Goal: Task Accomplishment & Management: Complete application form

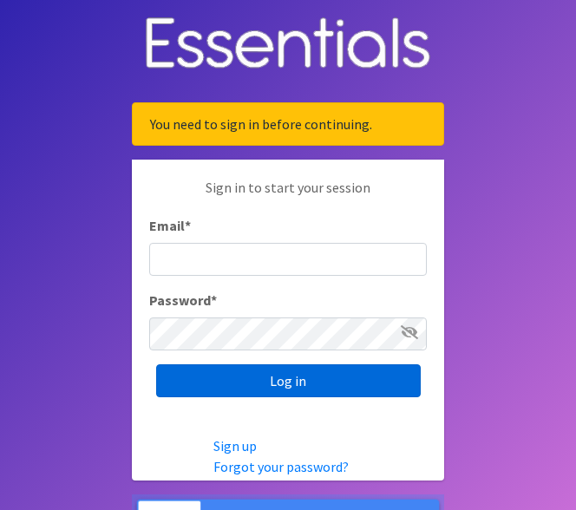
type input "[EMAIL_ADDRESS][DOMAIN_NAME]"
click at [310, 385] on input "Log in" at bounding box center [288, 380] width 264 height 33
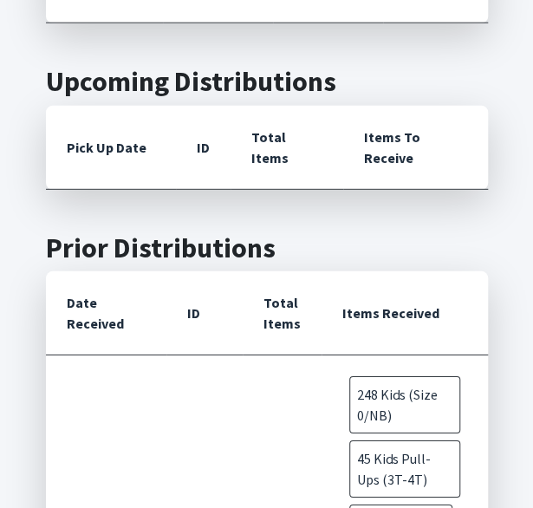
scroll to position [737, 0]
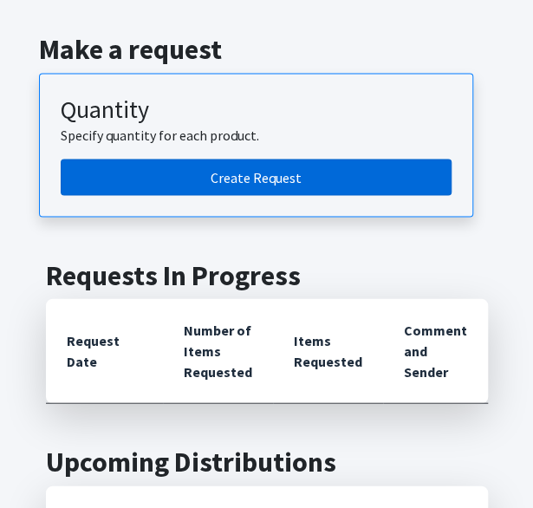
click at [146, 159] on link "Create Request" at bounding box center [256, 177] width 391 height 36
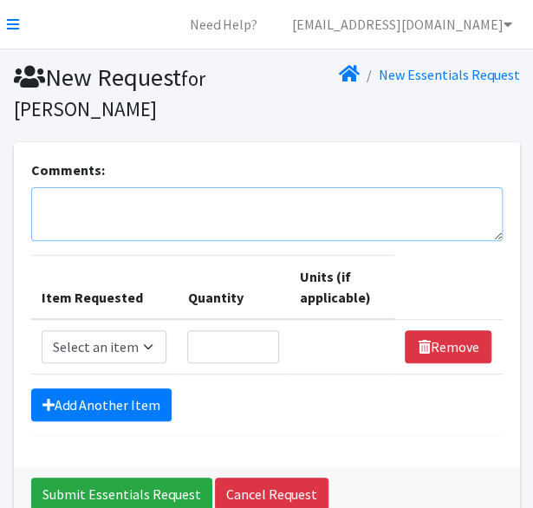
click at [228, 219] on textarea "Comments:" at bounding box center [267, 214] width 472 height 54
click at [52, 200] on textarea "Diaper request for September 2025." at bounding box center [267, 214] width 472 height 54
click at [346, 209] on textarea "NHA diaper request for September 2025." at bounding box center [267, 214] width 472 height 54
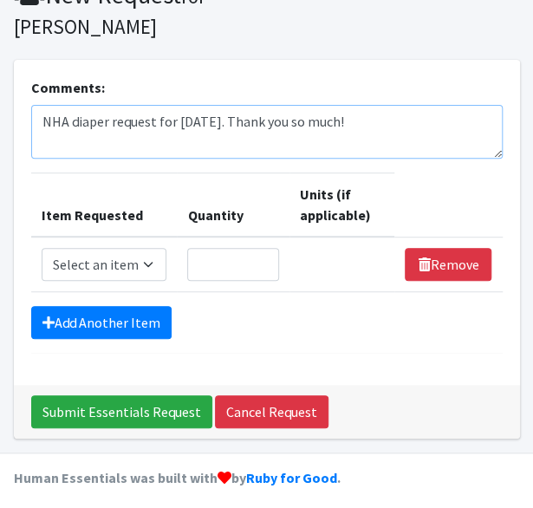
scroll to position [82, 0]
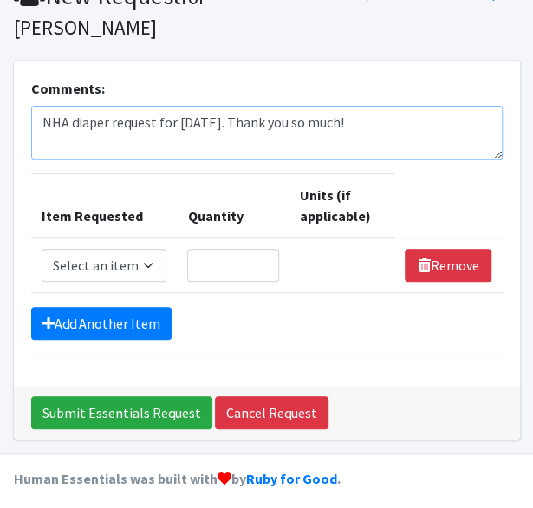
type textarea "NHA diaper request for [DATE]. Thank you so much!"
click at [213, 75] on div "Comments: NHA diaper request for September 2025. Thank you so much! Item Reques…" at bounding box center [267, 223] width 506 height 325
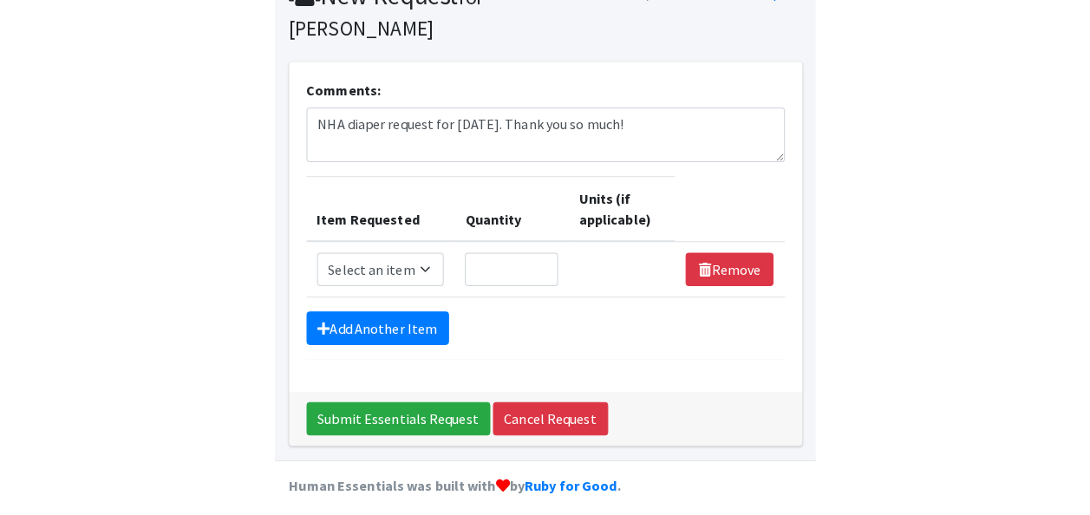
scroll to position [31, 0]
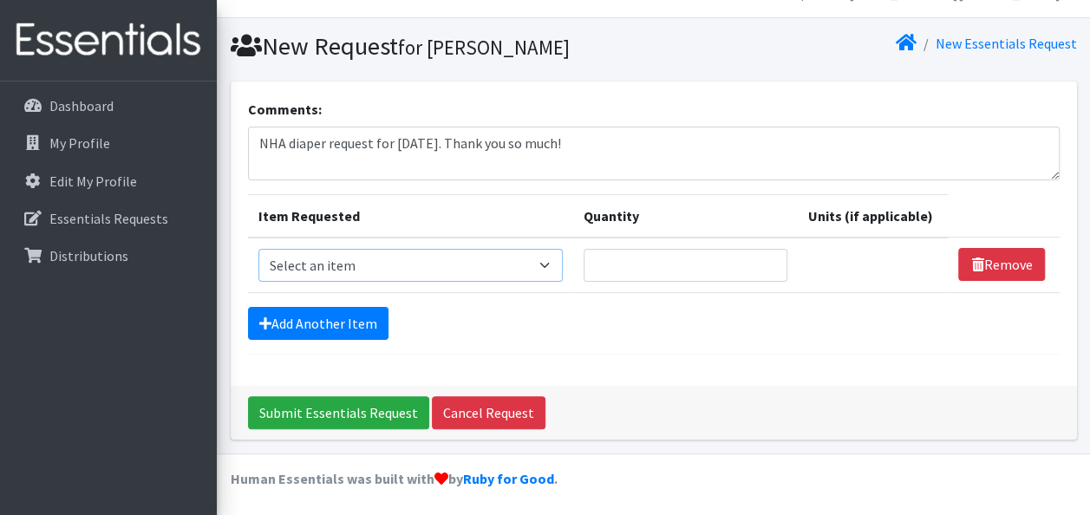
click at [387, 257] on select "Select an item Adult Briefs (Large, approx. 38"-56") Adult Briefs (Medium, appr…" at bounding box center [410, 265] width 304 height 33
select select "1181"
click at [258, 249] on select "Select an item Adult Briefs (Large, approx. 38"-56") Adult Briefs (Medium, appr…" at bounding box center [410, 265] width 304 height 33
click at [532, 259] on input "Quantity" at bounding box center [677, 265] width 200 height 33
type input "2"
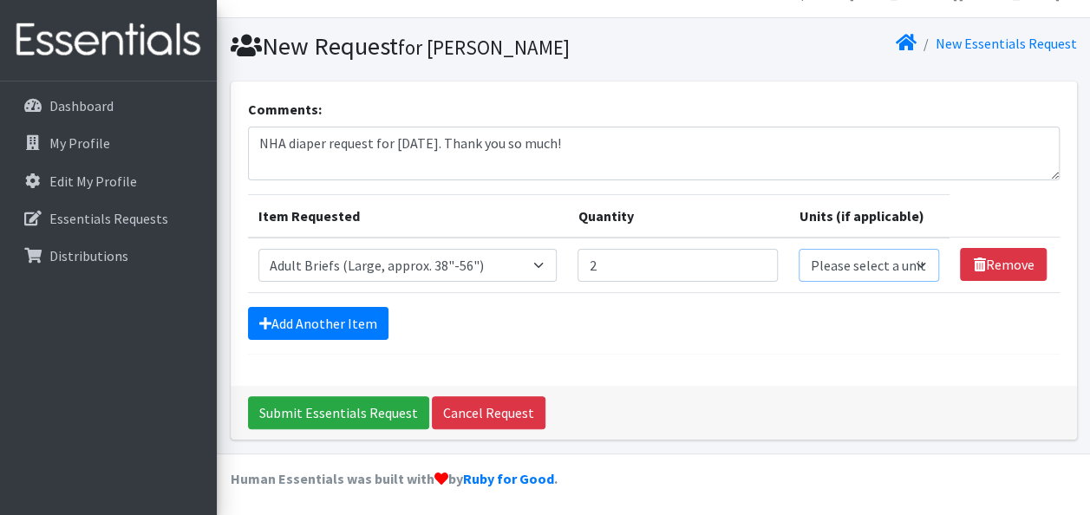
click at [532, 258] on select "Please select a unit units packs" at bounding box center [869, 265] width 140 height 33
click at [532, 352] on div "Comments: NHA diaper request for September 2025. Thank you so much! Item Reques…" at bounding box center [654, 234] width 846 height 304
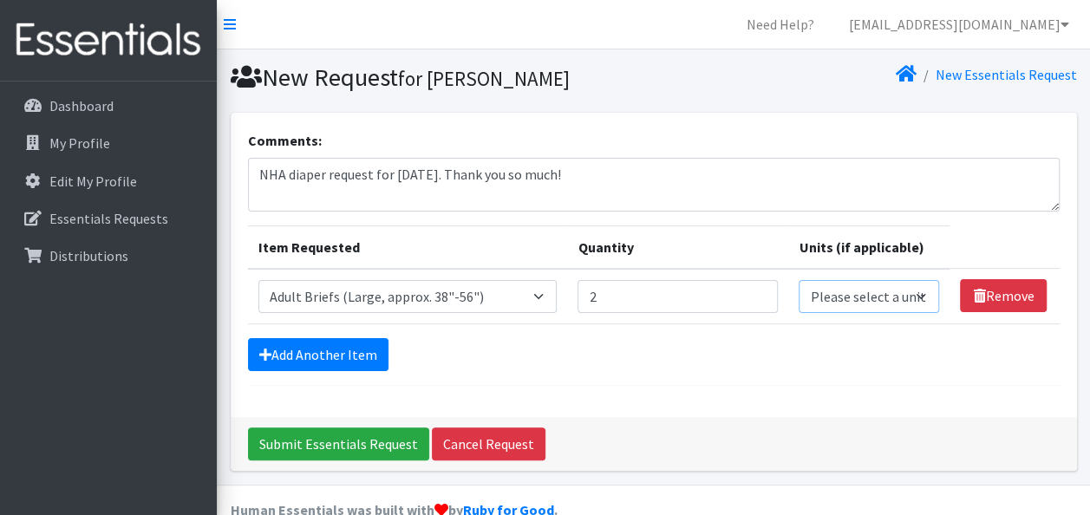
click at [532, 300] on select "Please select a unit units packs" at bounding box center [869, 296] width 140 height 33
click at [532, 392] on div "Comments: NHA diaper request for September 2025. Thank you so much! Item Reques…" at bounding box center [654, 265] width 846 height 304
click at [532, 288] on select "Please select a unit units packs" at bounding box center [869, 296] width 140 height 33
select select "pack"
click at [532, 280] on select "Please select a unit units packs" at bounding box center [869, 296] width 140 height 33
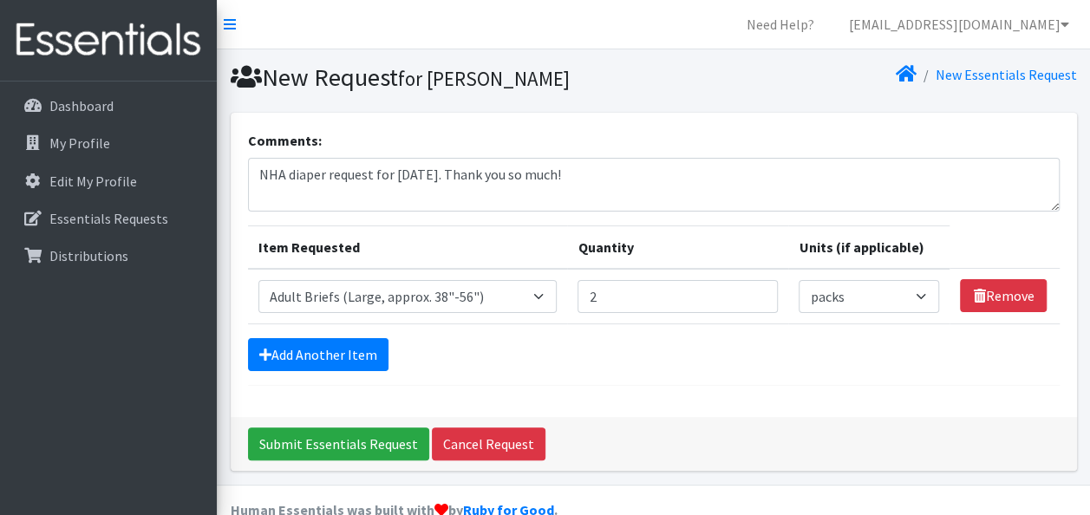
click at [532, 388] on div "Comments: NHA diaper request for September 2025. Thank you so much! Item Reques…" at bounding box center [654, 265] width 846 height 304
click at [343, 357] on link "Add Another Item" at bounding box center [318, 354] width 140 height 33
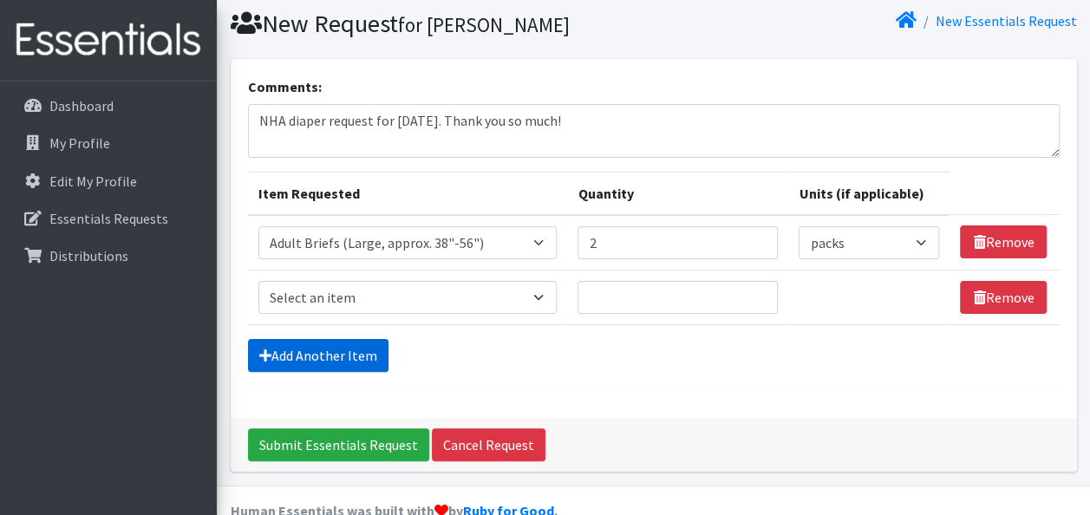
scroll to position [86, 0]
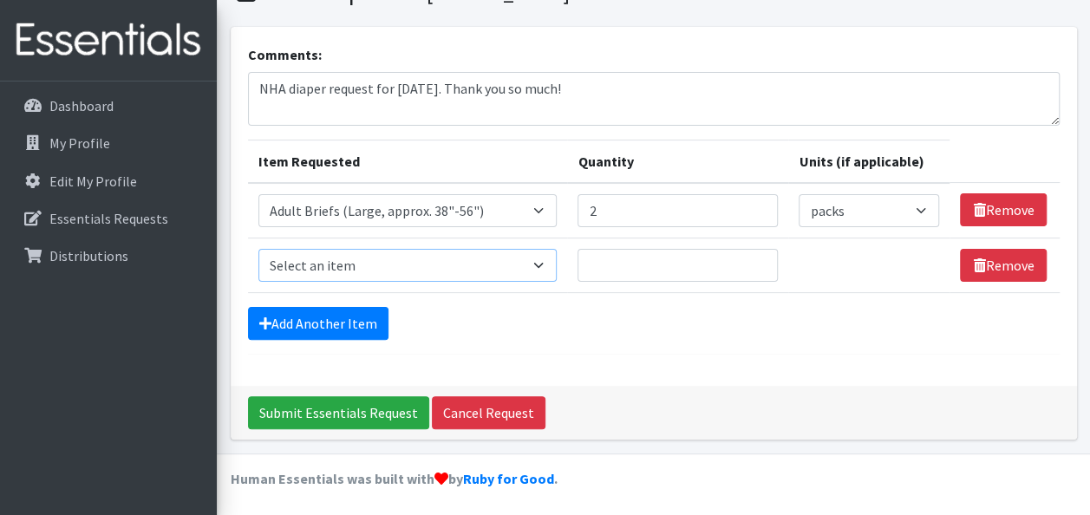
click at [321, 262] on select "Select an item Adult Briefs (Large, approx. 38"-56") Adult Briefs (Medium, appr…" at bounding box center [407, 265] width 299 height 33
select select "1162"
click at [258, 249] on select "Select an item Adult Briefs (Large, approx. 38"-56") Adult Briefs (Medium, appr…" at bounding box center [407, 265] width 299 height 33
click at [532, 267] on input "Quantity" at bounding box center [677, 265] width 200 height 33
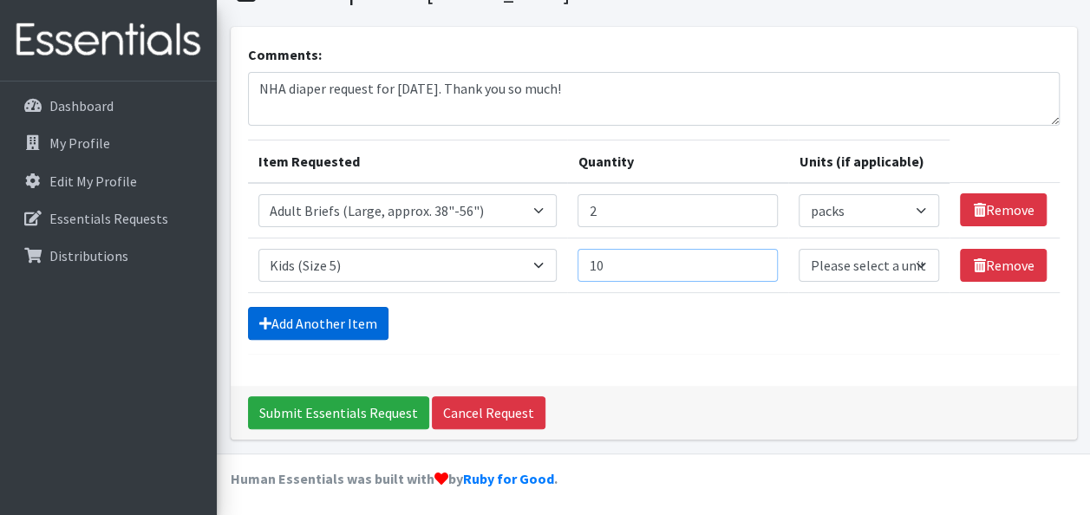
type input "10"
click at [384, 321] on link "Add Another Item" at bounding box center [318, 323] width 140 height 33
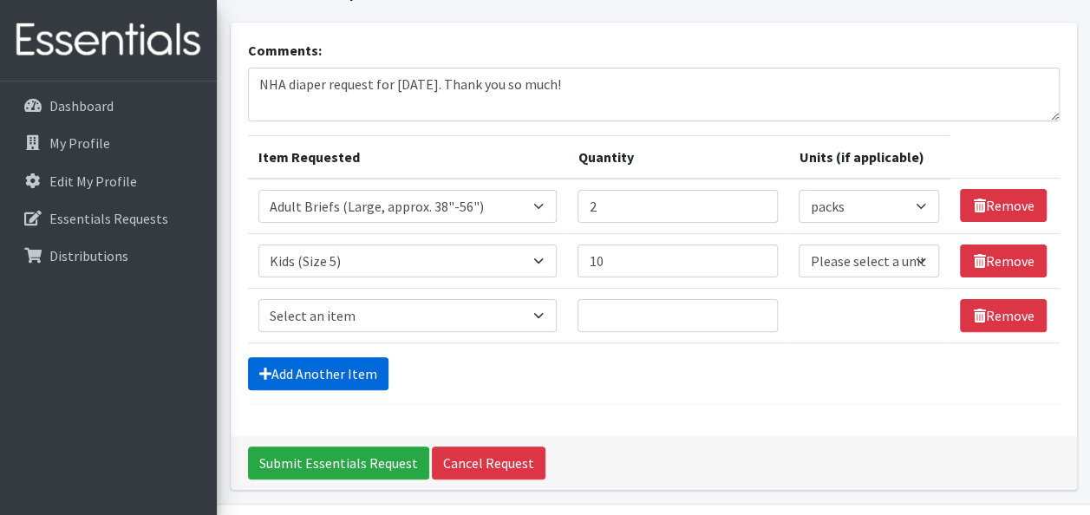
scroll to position [140, 0]
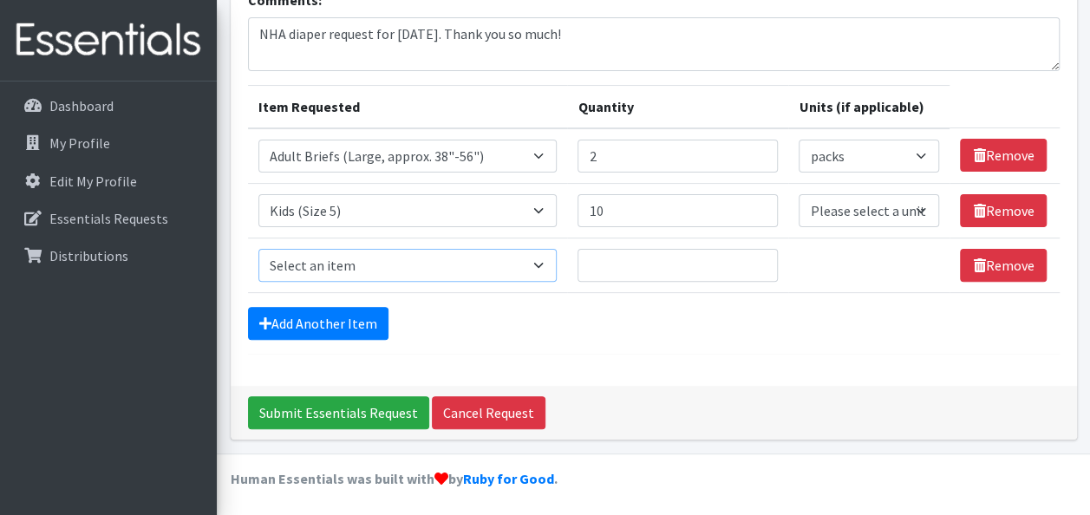
click at [336, 263] on select "Select an item Adult Briefs (Large, approx. 38"-56") Adult Briefs (Medium, appr…" at bounding box center [407, 265] width 299 height 33
select select "1171"
click at [258, 249] on select "Select an item Adult Briefs (Large, approx. 38"-56") Adult Briefs (Medium, appr…" at bounding box center [407, 265] width 299 height 33
click at [532, 269] on input "Quantity" at bounding box center [677, 265] width 200 height 33
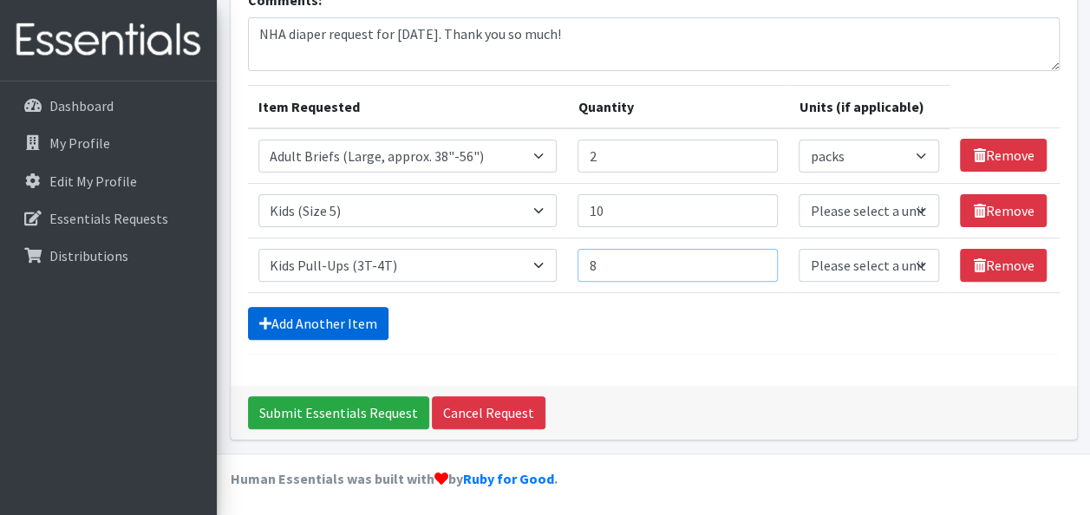
type input "8"
click at [277, 323] on link "Add Another Item" at bounding box center [318, 323] width 140 height 33
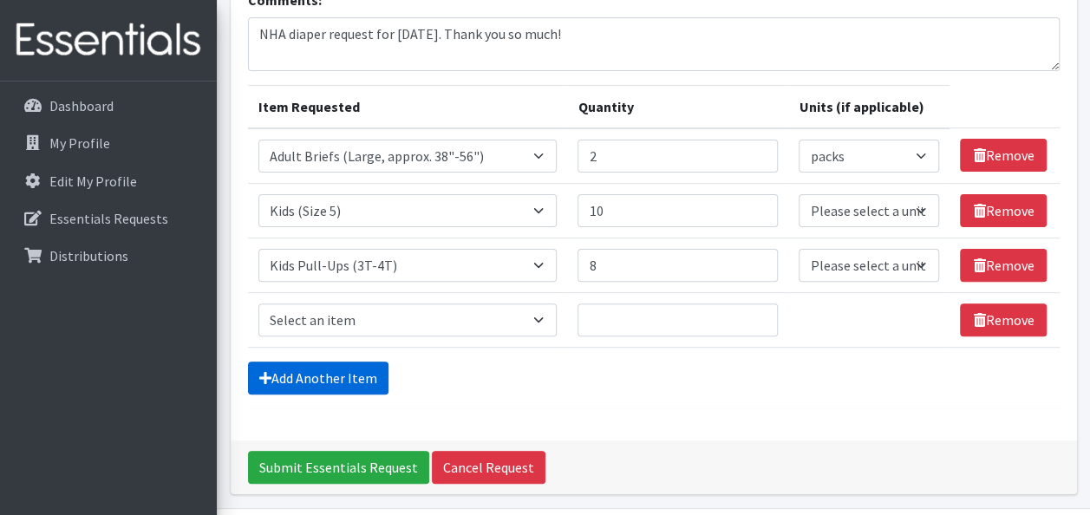
scroll to position [194, 0]
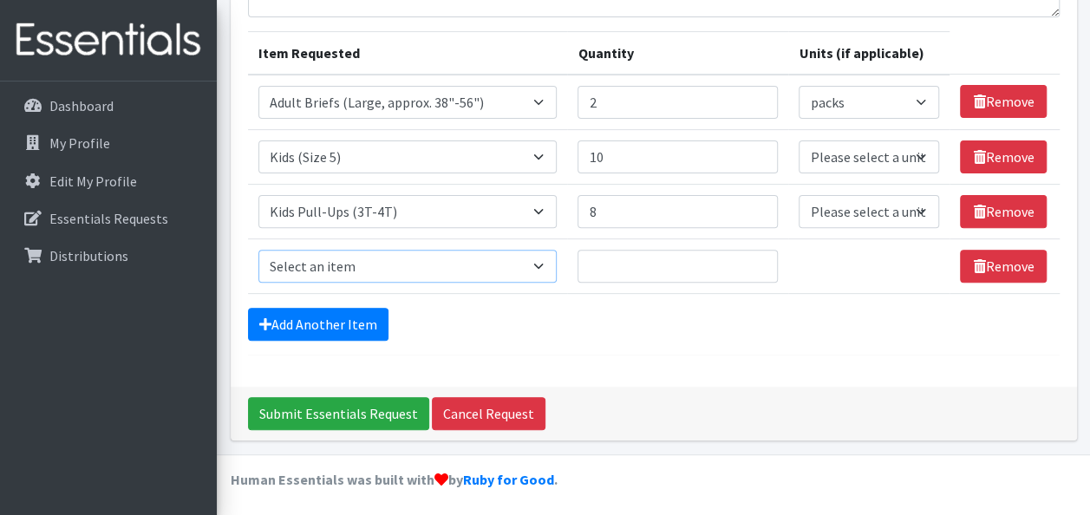
click at [457, 251] on select "Select an item Adult Briefs (Large, approx. 38"-56") Adult Briefs (Medium, appr…" at bounding box center [407, 266] width 299 height 33
select select "1183"
click at [258, 250] on select "Select an item Adult Briefs (Large, approx. 38"-56") Adult Briefs (Medium, appr…" at bounding box center [407, 266] width 299 height 33
click at [532, 267] on input "Quantity" at bounding box center [677, 266] width 200 height 33
type input "10"
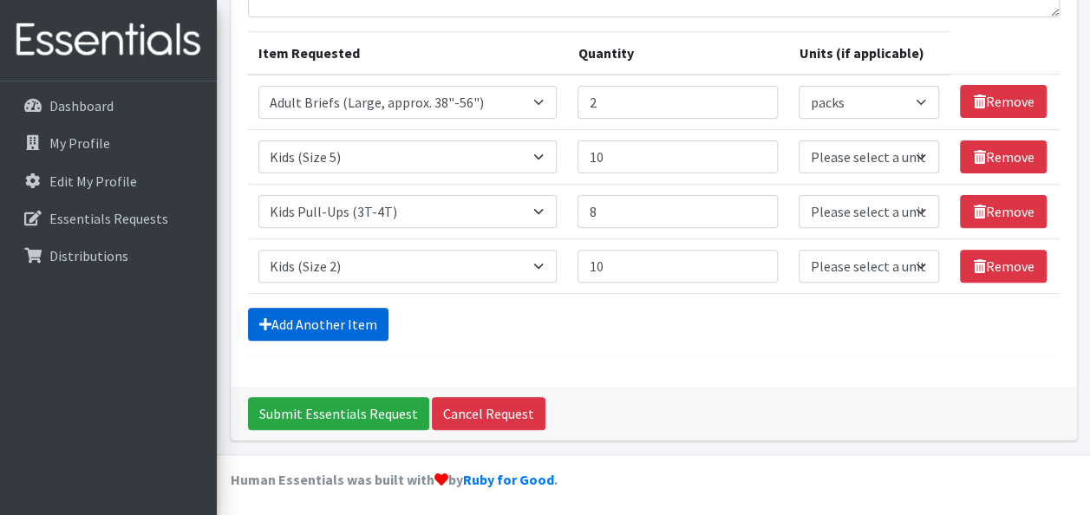
click at [353, 318] on link "Add Another Item" at bounding box center [318, 324] width 140 height 33
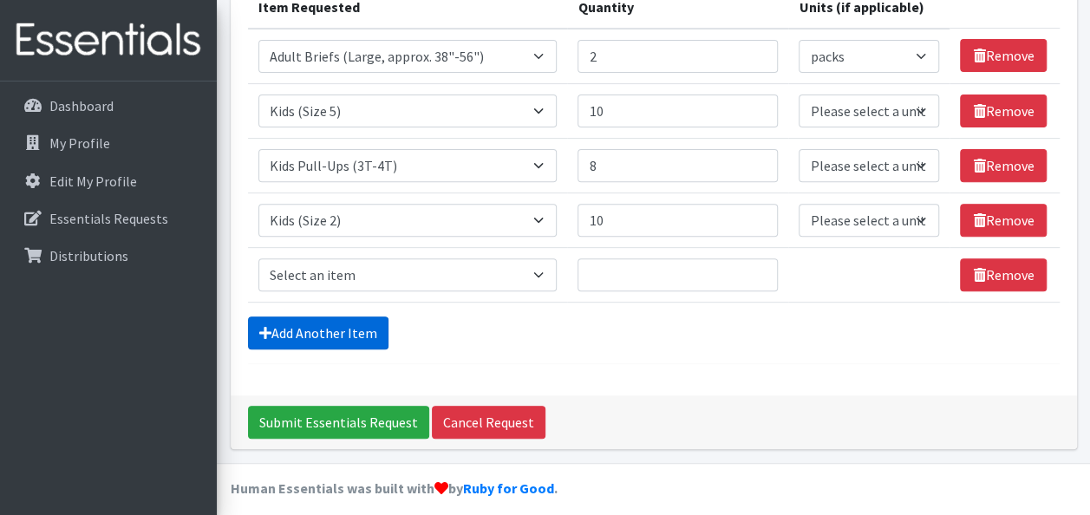
scroll to position [249, 0]
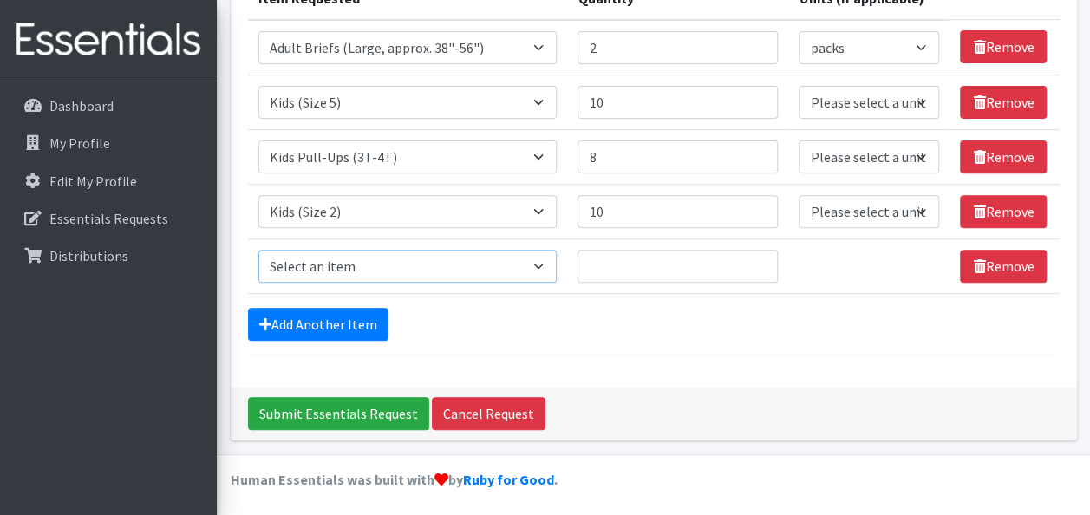
click at [414, 269] on select "Select an item Adult Briefs (Large, approx. 38"-56") Adult Briefs (Medium, appr…" at bounding box center [407, 266] width 299 height 33
select select "1164"
click at [258, 250] on select "Select an item Adult Briefs (Large, approx. 38"-56") Adult Briefs (Medium, appr…" at bounding box center [407, 266] width 299 height 33
click at [532, 265] on input "Quantity" at bounding box center [677, 266] width 200 height 33
type input "9"
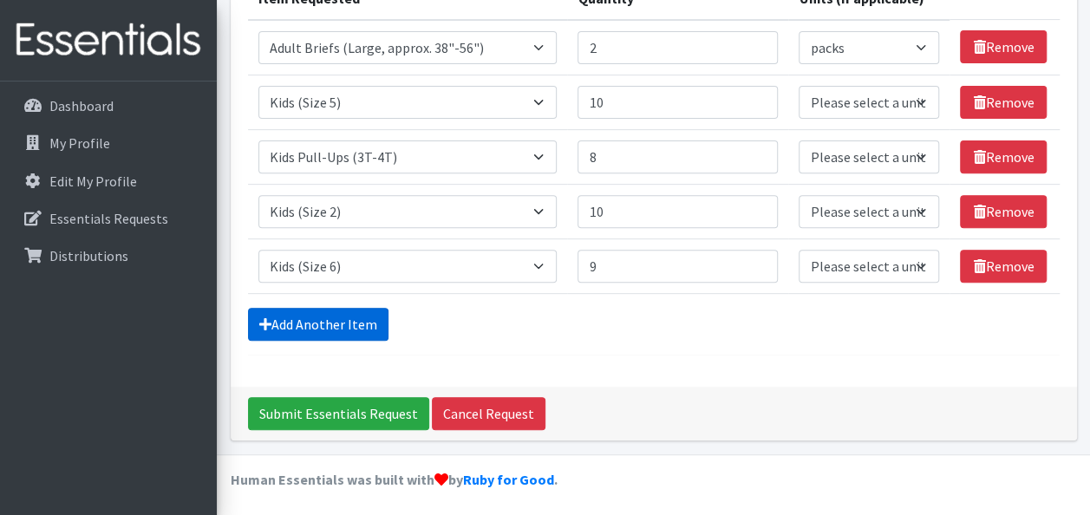
click at [337, 323] on link "Add Another Item" at bounding box center [318, 324] width 140 height 33
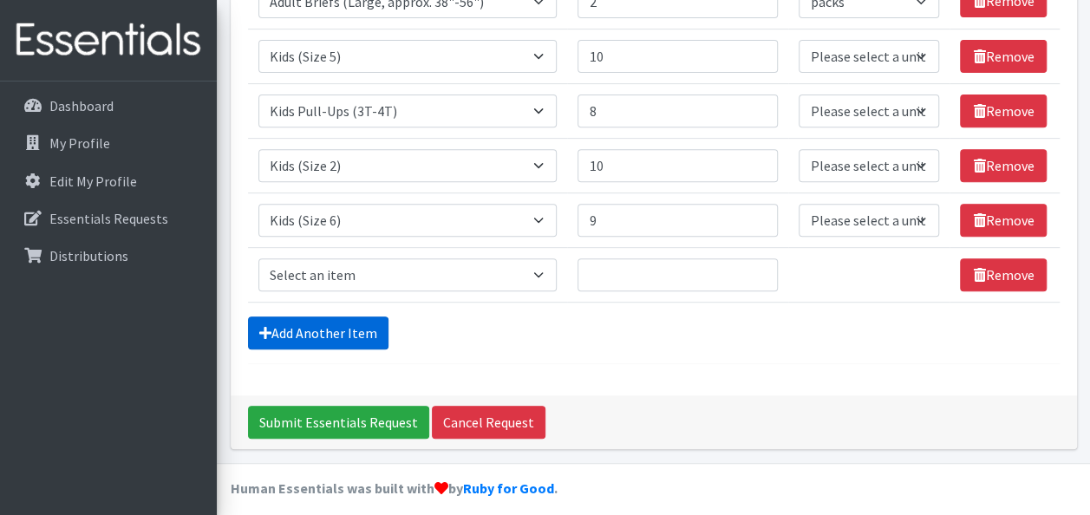
scroll to position [303, 0]
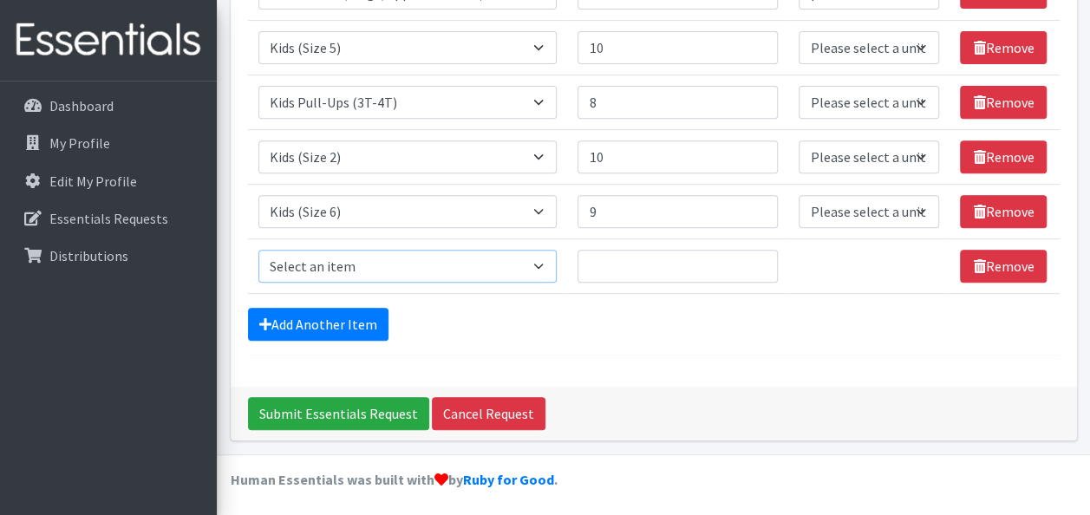
click at [331, 252] on select "Select an item Adult Briefs (Large, approx. 38"-56") Adult Briefs (Medium, appr…" at bounding box center [407, 266] width 299 height 33
select select "1631"
click at [258, 250] on select "Select an item Adult Briefs (Large, approx. 38"-56") Adult Briefs (Medium, appr…" at bounding box center [407, 266] width 299 height 33
click at [532, 272] on input "Quantity" at bounding box center [677, 266] width 200 height 33
type input "6"
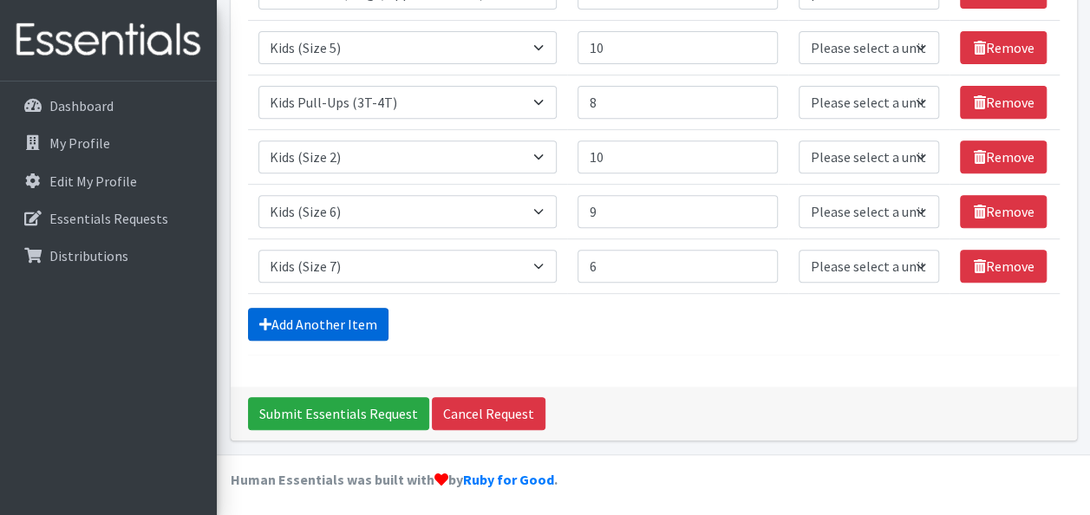
click at [275, 333] on link "Add Another Item" at bounding box center [318, 324] width 140 height 33
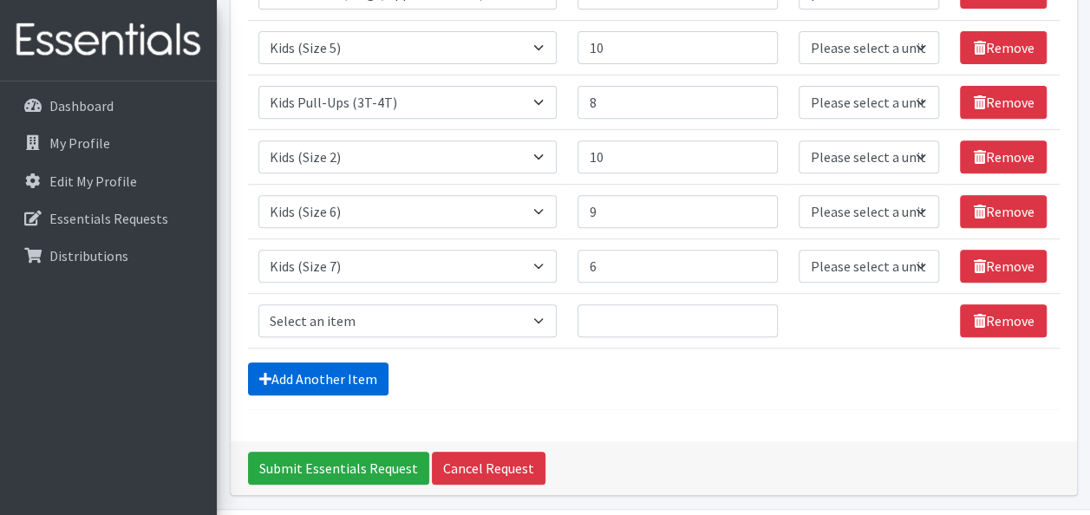
scroll to position [357, 0]
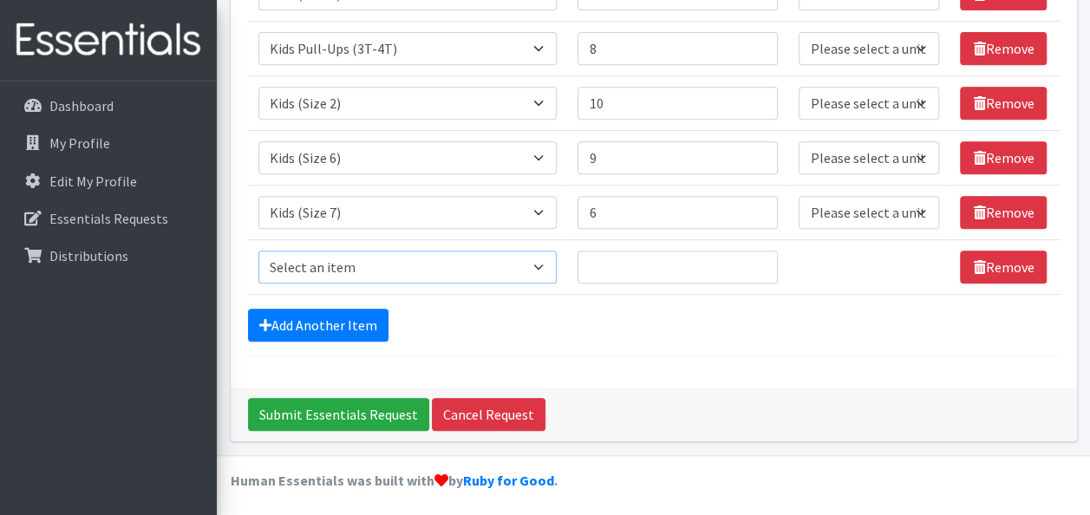
click at [282, 262] on select "Select an item Adult Briefs (Large, approx. 38"-56") Adult Briefs (Medium, appr…" at bounding box center [407, 267] width 299 height 33
select select "1161"
click at [258, 251] on select "Select an item Adult Briefs (Large, approx. 38"-56") Adult Briefs (Medium, appr…" at bounding box center [407, 267] width 299 height 33
click at [532, 264] on input "Quantity" at bounding box center [677, 267] width 200 height 33
type input "6"
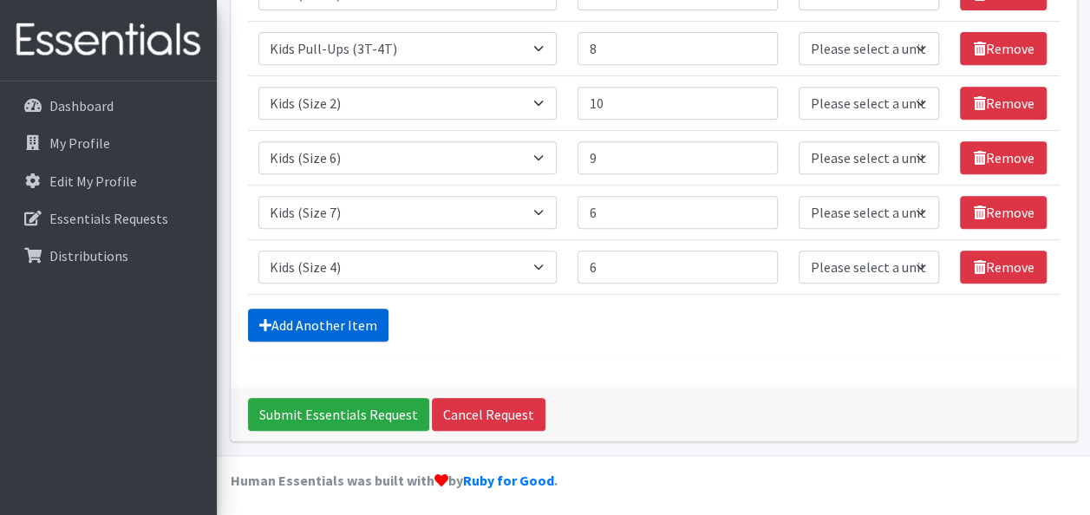
click at [351, 332] on link "Add Another Item" at bounding box center [318, 325] width 140 height 33
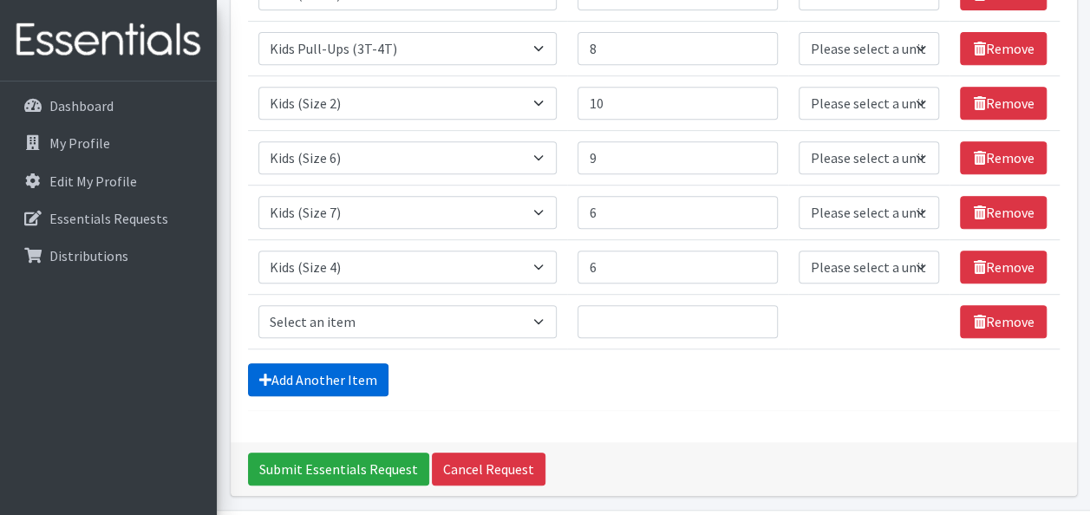
scroll to position [412, 0]
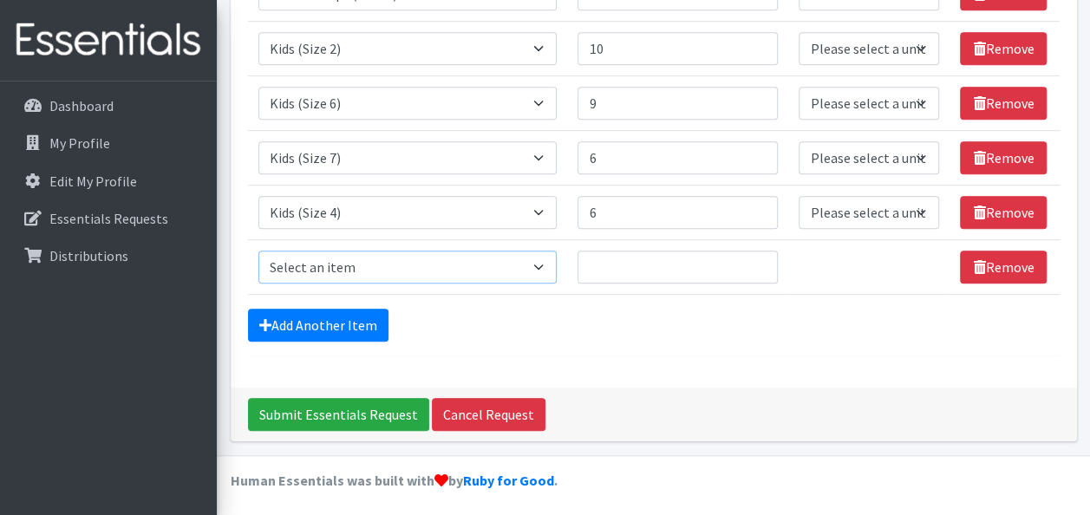
click at [336, 271] on select "Select an item Adult Briefs (Large, approx. 38"-56") Adult Briefs (Medium, appr…" at bounding box center [407, 267] width 299 height 33
select select "1167"
click at [258, 251] on select "Select an item Adult Briefs (Large, approx. 38"-56") Adult Briefs (Medium, appr…" at bounding box center [407, 267] width 299 height 33
click at [532, 254] on input "Quantity" at bounding box center [677, 267] width 200 height 33
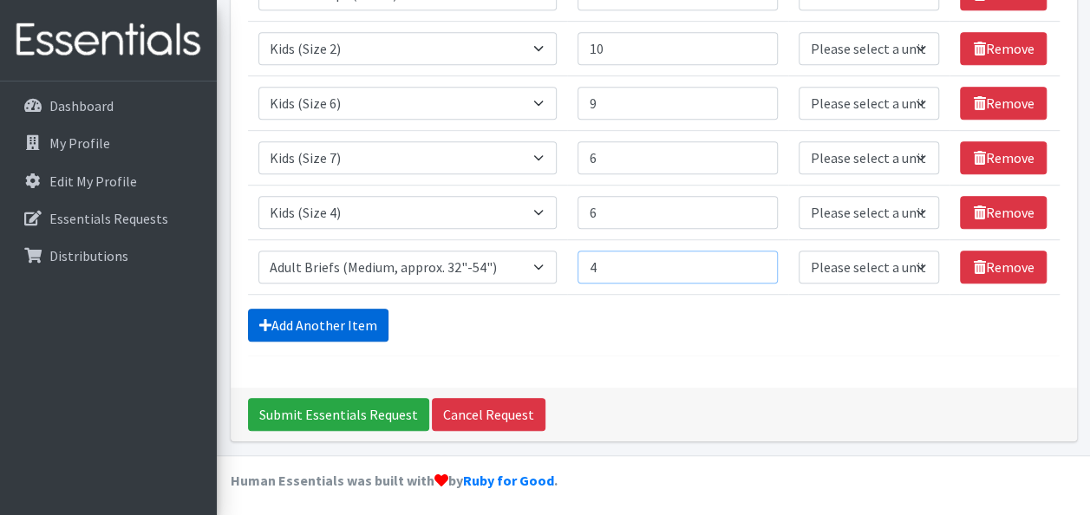
type input "4"
click at [274, 310] on link "Add Another Item" at bounding box center [318, 325] width 140 height 33
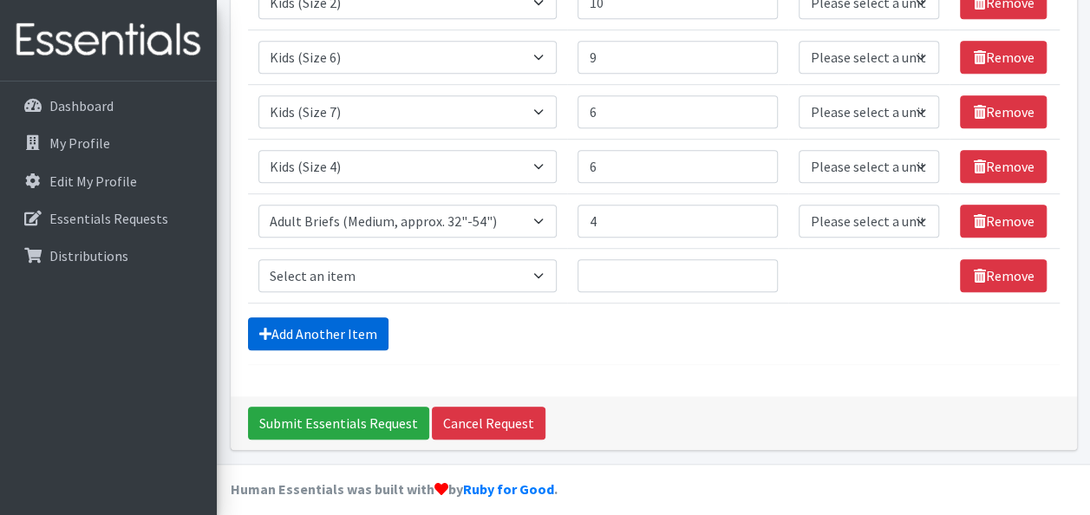
scroll to position [467, 0]
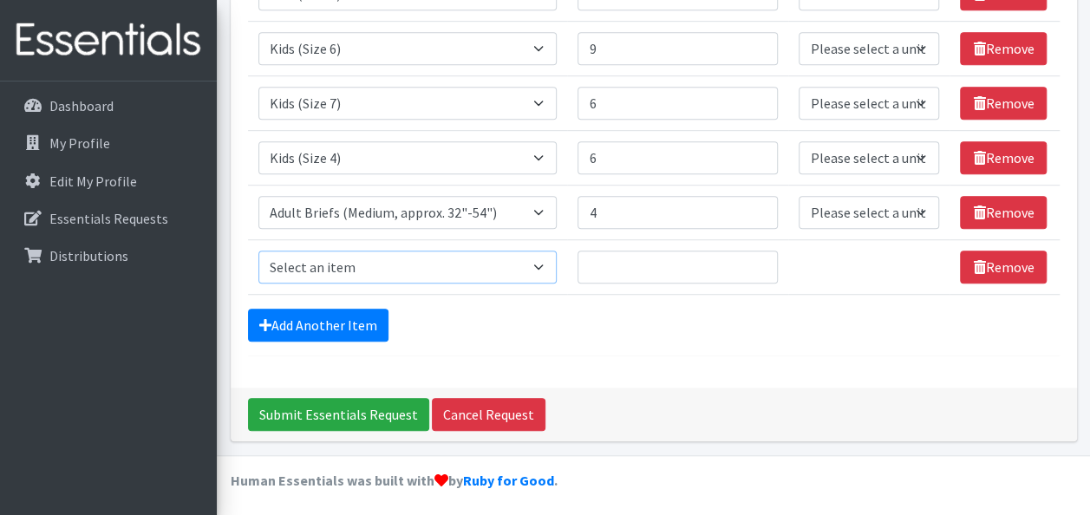
click at [320, 269] on select "Select an item Adult Briefs (Large, approx. 38"-56") Adult Briefs (Medium, appr…" at bounding box center [407, 267] width 299 height 33
select select "1187"
click at [258, 251] on select "Select an item Adult Briefs (Large, approx. 38"-56") Adult Briefs (Medium, appr…" at bounding box center [407, 267] width 299 height 33
click at [532, 263] on input "Quantity" at bounding box center [677, 267] width 200 height 33
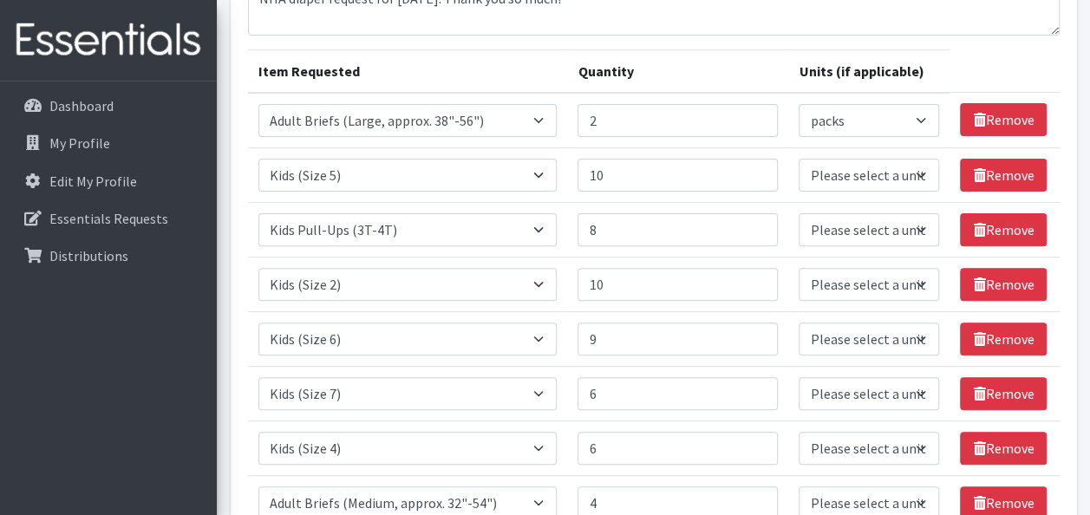
scroll to position [165, 0]
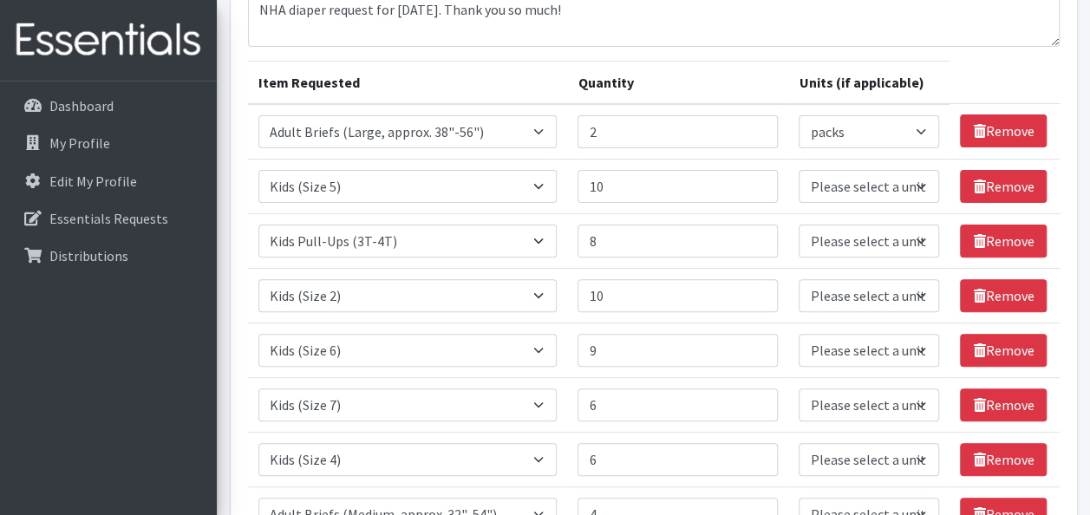
type input "6"
click at [532, 179] on select "Please select a unit units packs" at bounding box center [869, 186] width 140 height 33
select select "pack"
click at [532, 170] on select "Please select a unit units packs" at bounding box center [869, 186] width 140 height 33
click at [532, 245] on select "Please select a unit units packs" at bounding box center [869, 241] width 140 height 33
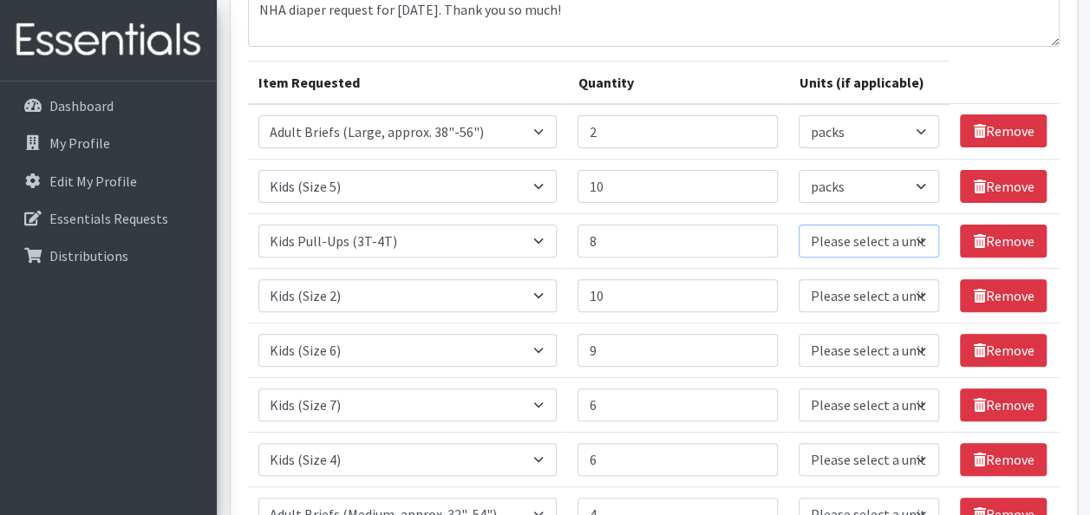
select select "pack"
click at [532, 225] on select "Please select a unit units packs" at bounding box center [869, 241] width 140 height 33
click at [532, 303] on select "Please select a unit units packs" at bounding box center [869, 295] width 140 height 33
select select "pack"
click at [532, 279] on select "Please select a unit units packs" at bounding box center [869, 295] width 140 height 33
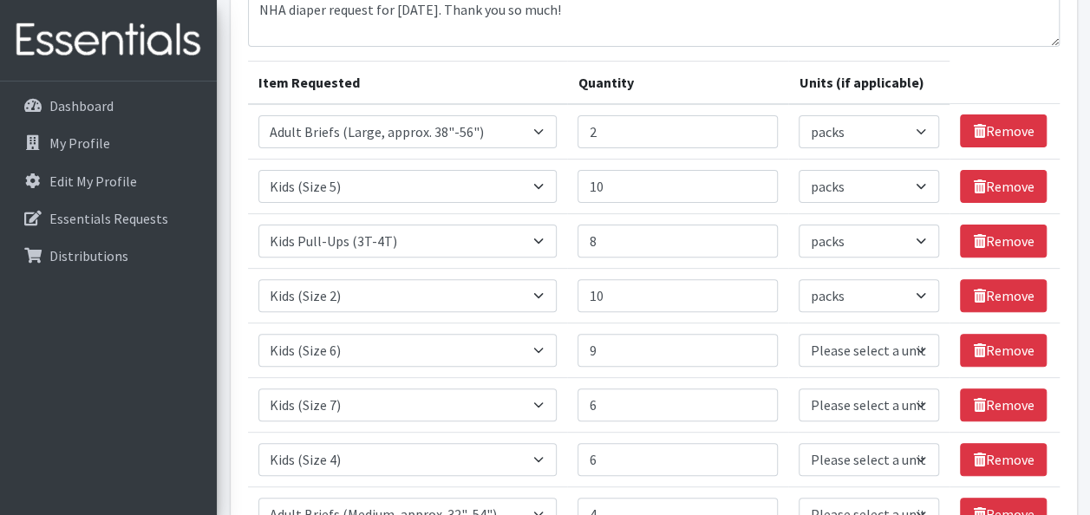
click at [532, 382] on td "Unit Please select a unit units packs" at bounding box center [868, 404] width 161 height 55
click at [532, 355] on select "Please select a unit units packs" at bounding box center [869, 350] width 140 height 33
select select "pack"
click at [532, 334] on select "Please select a unit units packs" at bounding box center [869, 350] width 140 height 33
click at [532, 412] on select "Please select a unit units packs" at bounding box center [869, 404] width 140 height 33
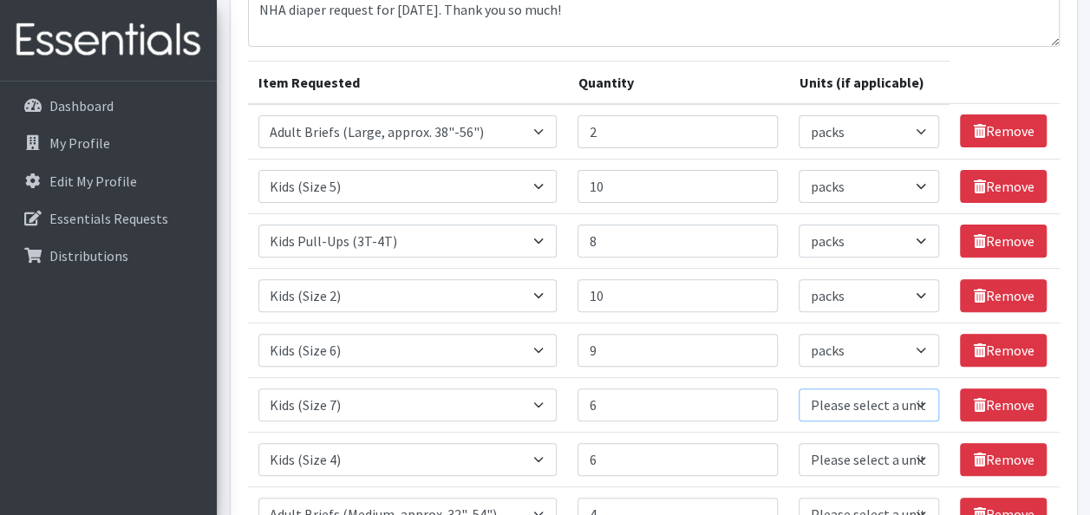
select select "pack"
click at [532, 388] on select "Please select a unit units packs" at bounding box center [869, 404] width 140 height 33
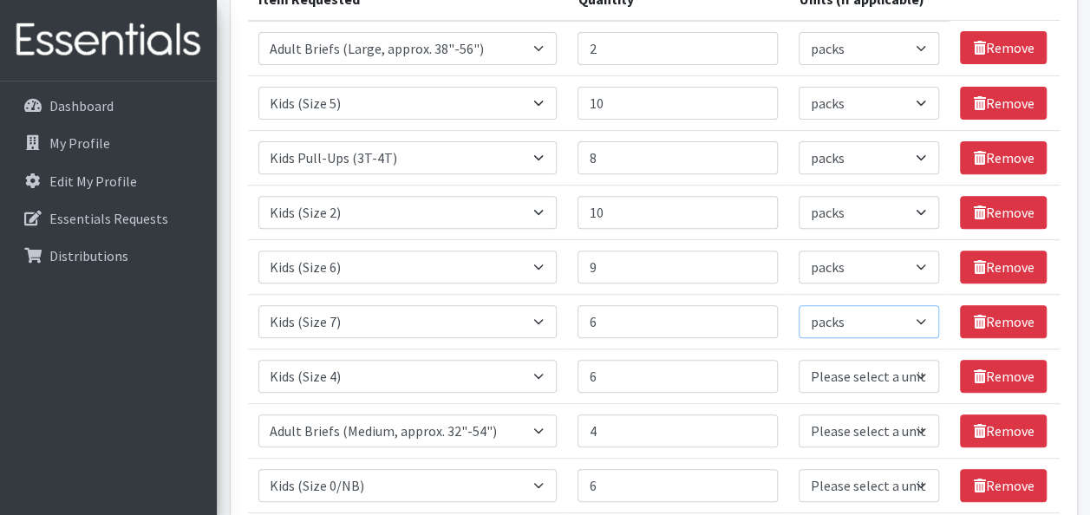
scroll to position [283, 0]
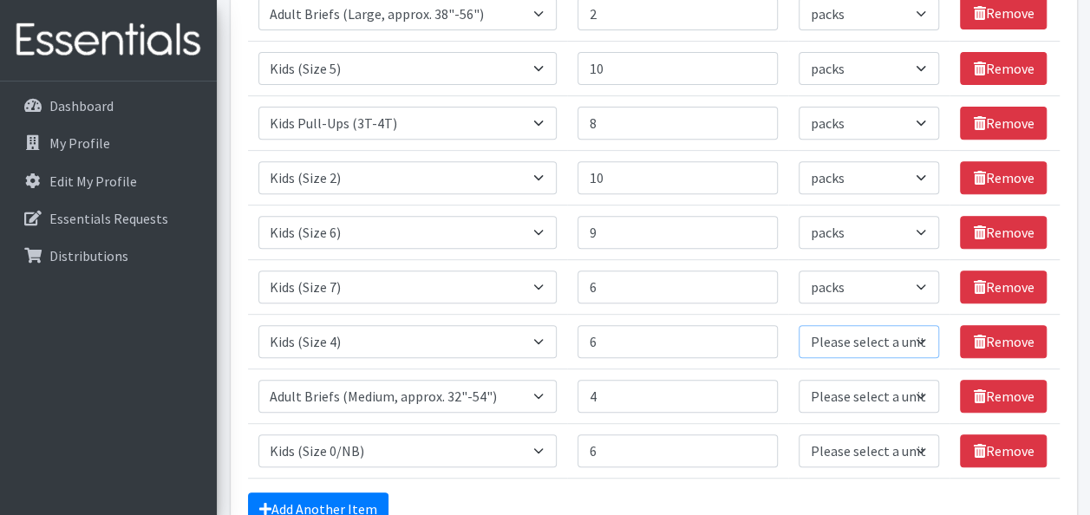
click at [532, 336] on select "Please select a unit units packs" at bounding box center [869, 341] width 140 height 33
select select "pack"
click at [532, 325] on select "Please select a unit units packs" at bounding box center [869, 341] width 140 height 33
click at [532, 396] on select "Please select a unit units packs" at bounding box center [869, 396] width 140 height 33
select select "pack"
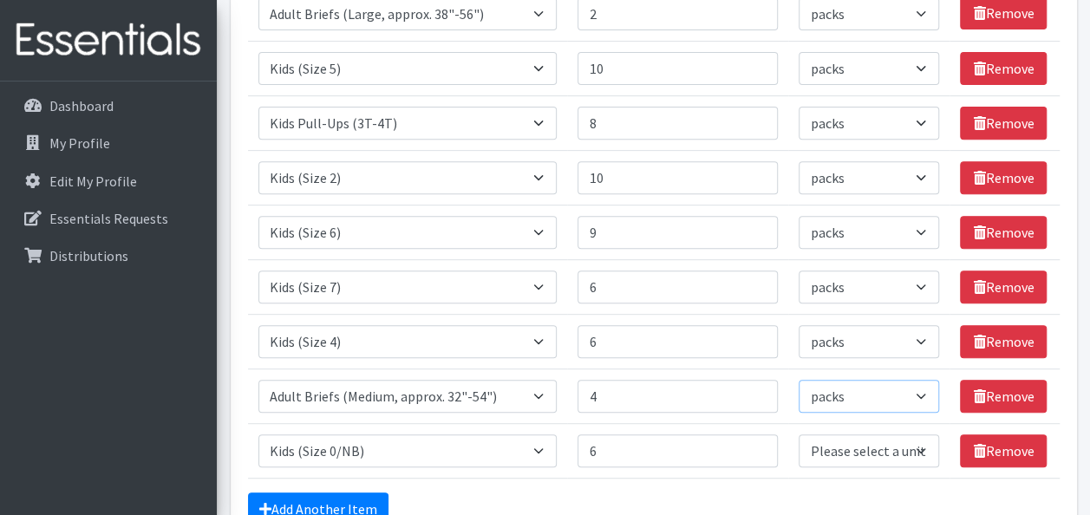
click at [532, 380] on select "Please select a unit units packs" at bounding box center [869, 396] width 140 height 33
click at [532, 454] on select "Please select a unit units packs" at bounding box center [869, 450] width 140 height 33
select select "pack"
click at [532, 434] on select "Please select a unit units packs" at bounding box center [869, 450] width 140 height 33
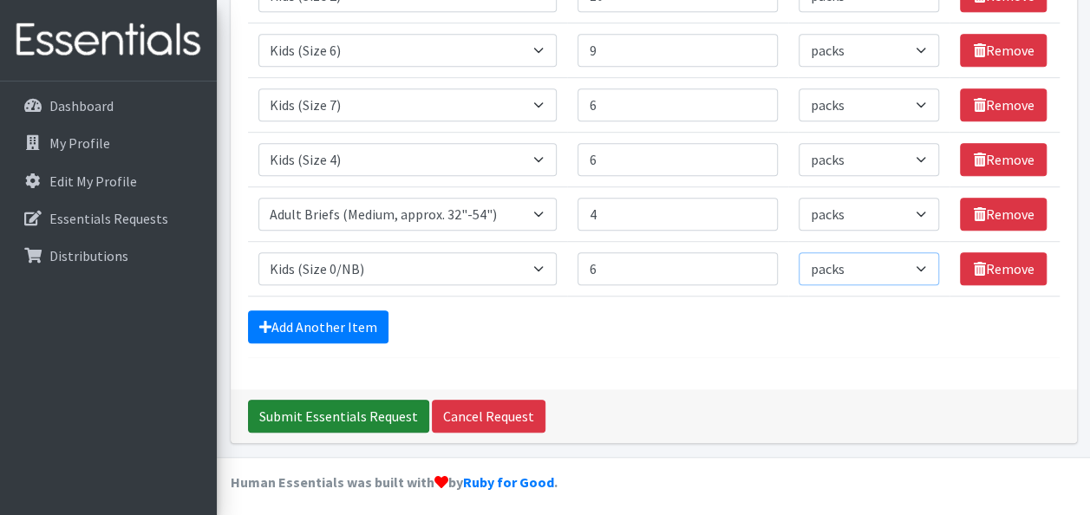
scroll to position [467, 0]
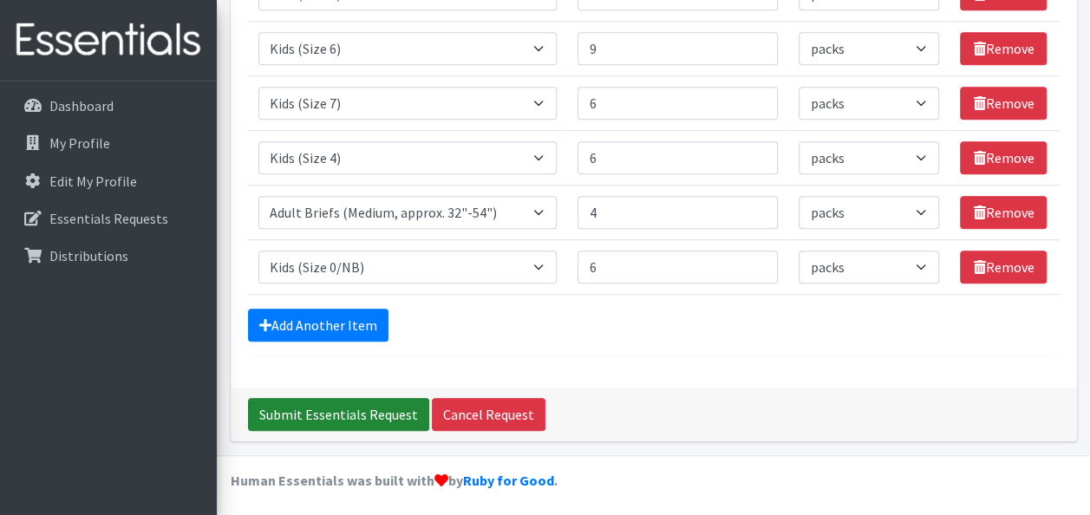
click at [343, 402] on input "Submit Essentials Request" at bounding box center [338, 414] width 181 height 33
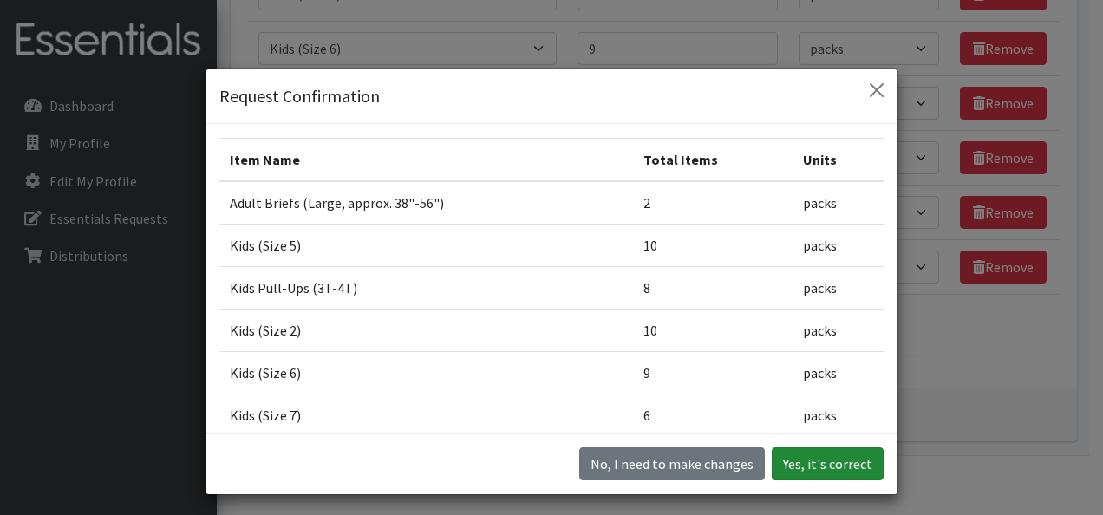
click at [532, 458] on button "Yes, it's correct" at bounding box center [828, 463] width 112 height 33
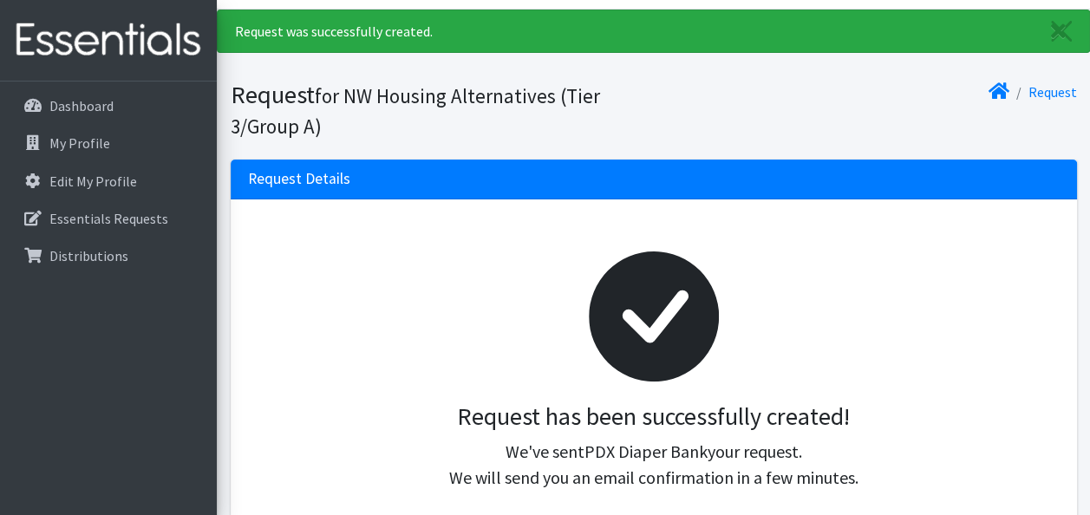
scroll to position [39, 0]
